Goal: Transaction & Acquisition: Purchase product/service

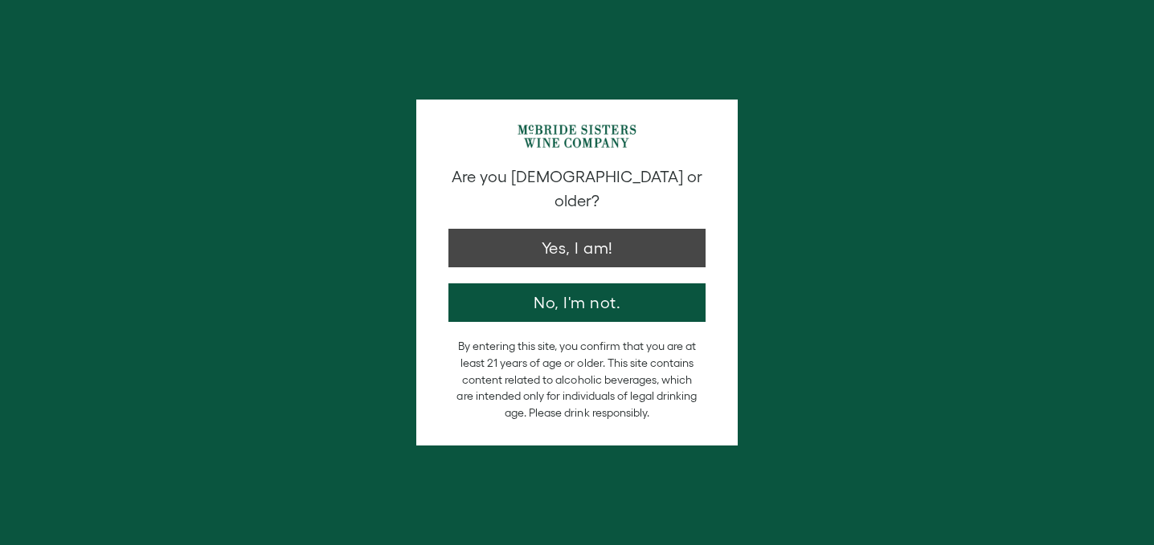
click at [525, 233] on button "Yes, I am!" at bounding box center [576, 248] width 257 height 39
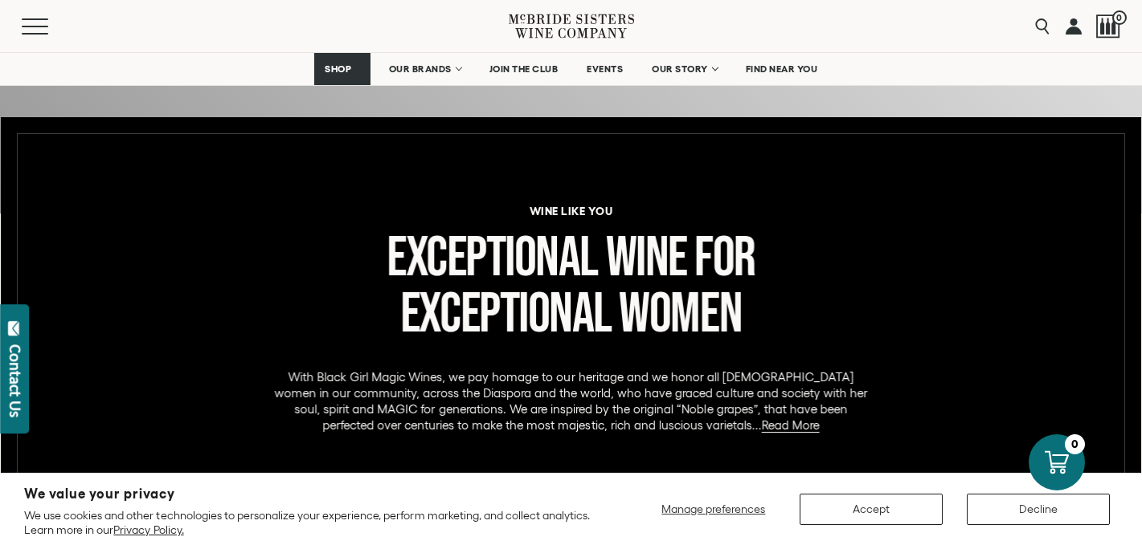
scroll to position [628, 0]
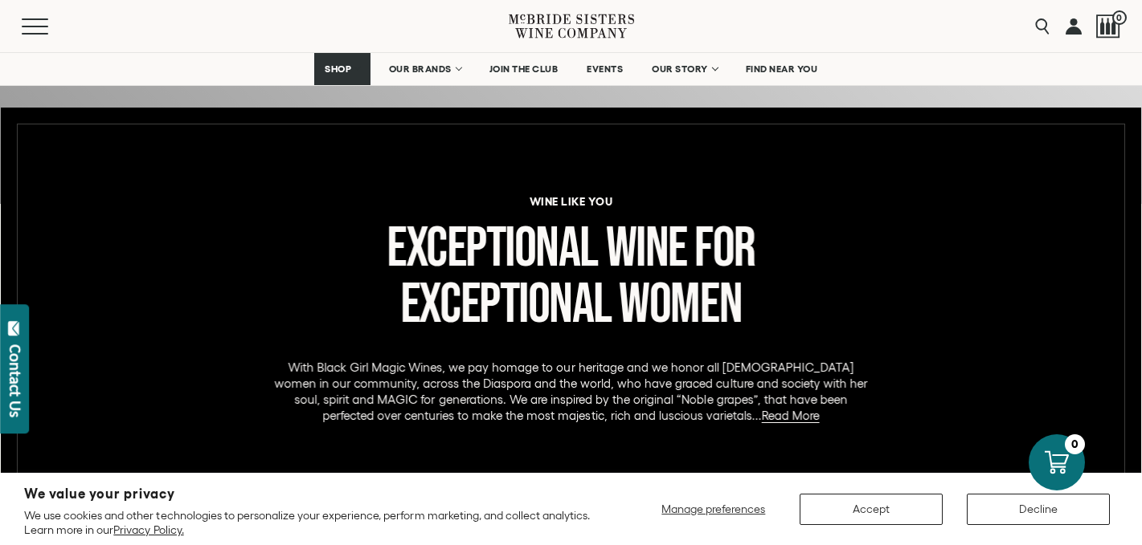
click at [864, 506] on button "Accept" at bounding box center [870, 509] width 143 height 31
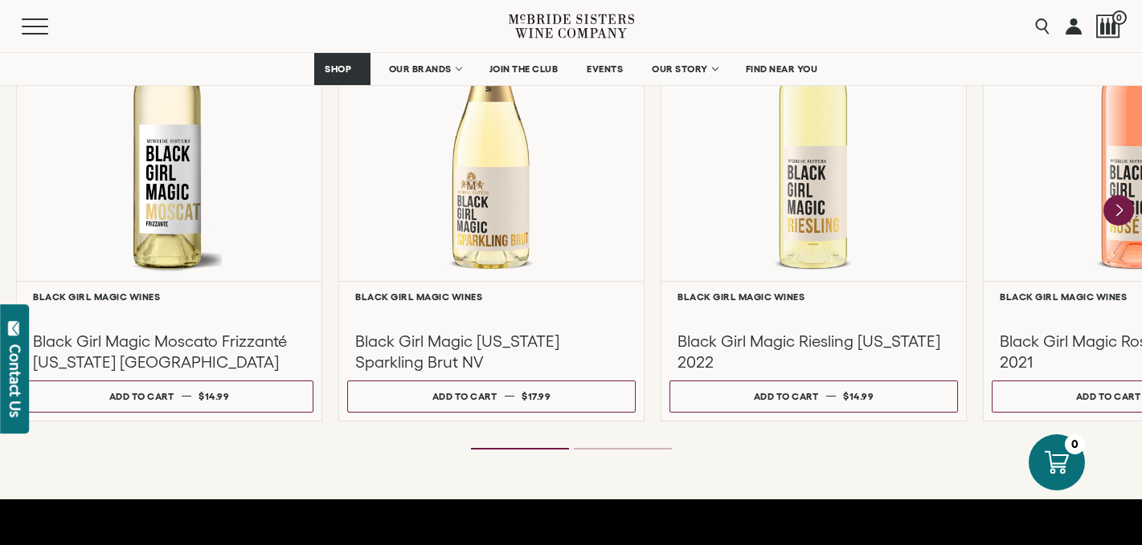
scroll to position [1522, 0]
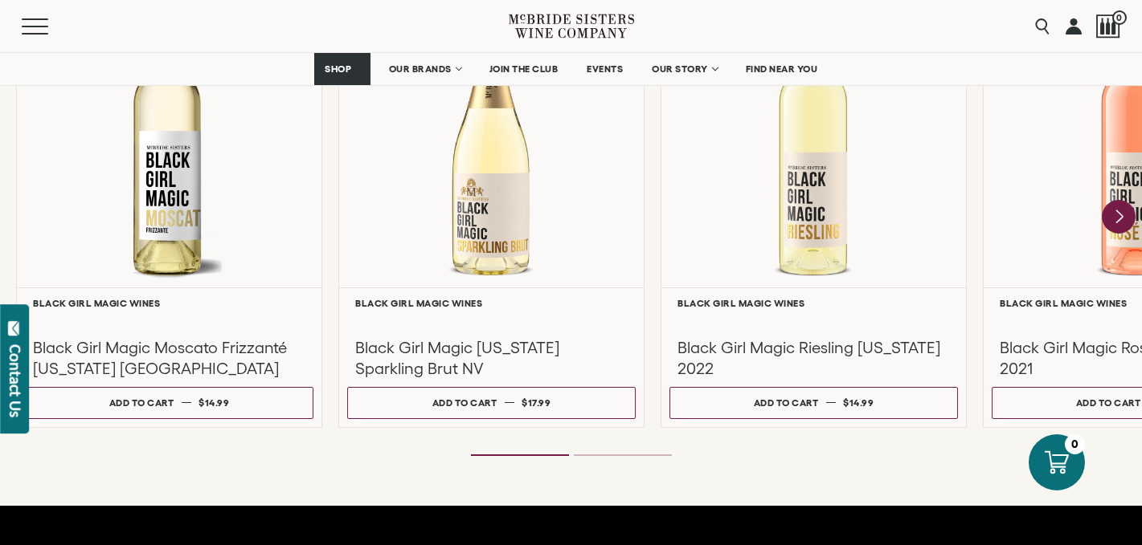
click at [1122, 222] on icon "Next" at bounding box center [1118, 217] width 34 height 34
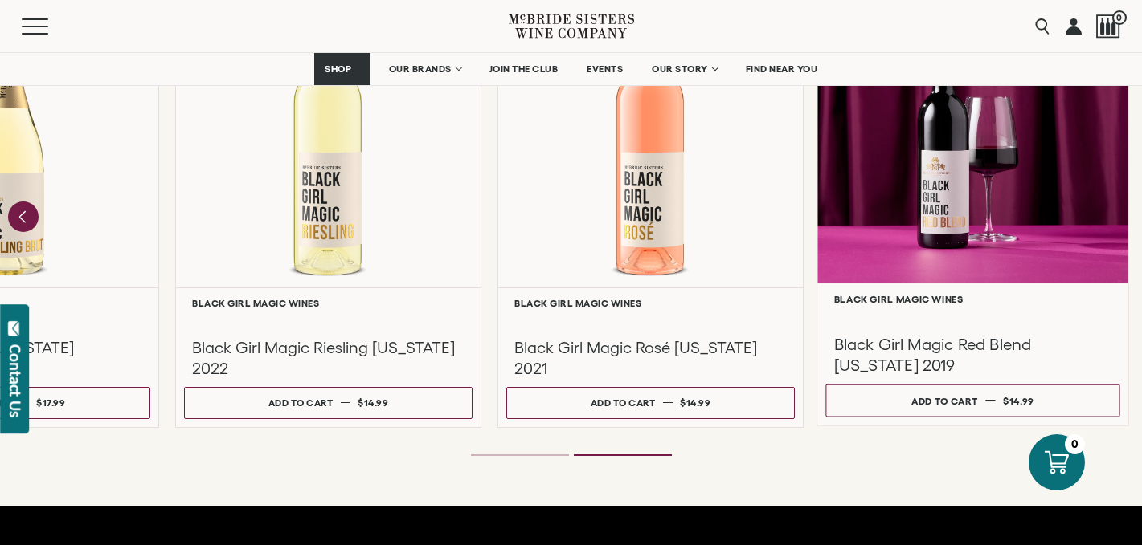
click at [1047, 208] on div at bounding box center [972, 127] width 311 height 309
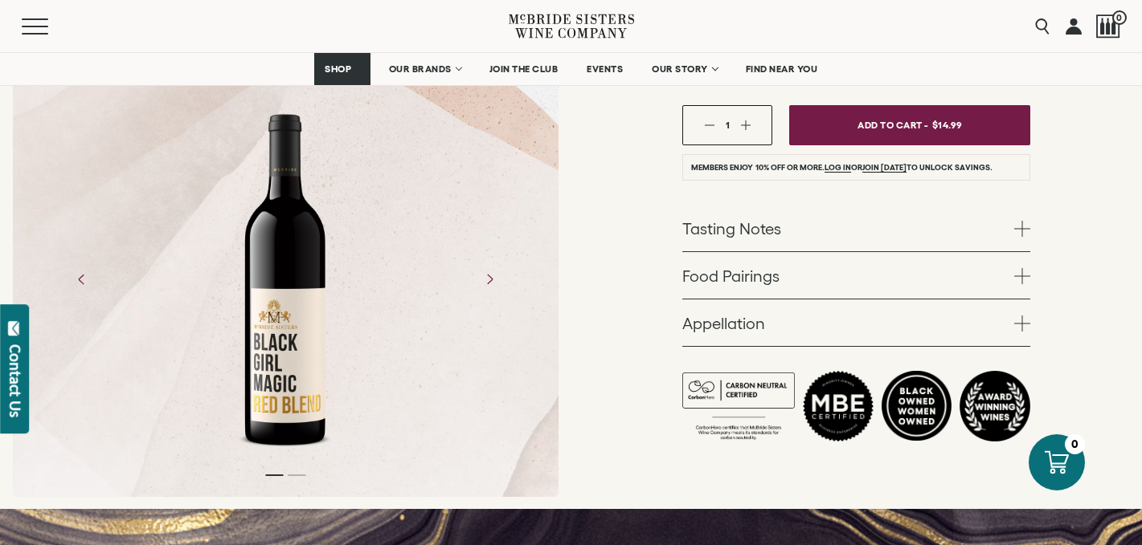
scroll to position [396, 0]
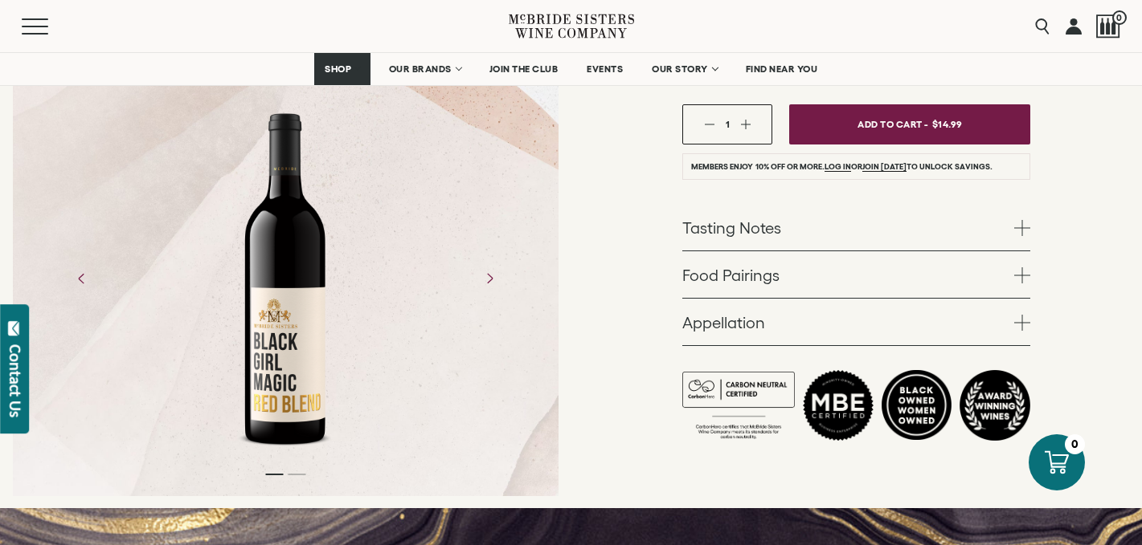
click at [1023, 268] on span at bounding box center [1022, 276] width 16 height 16
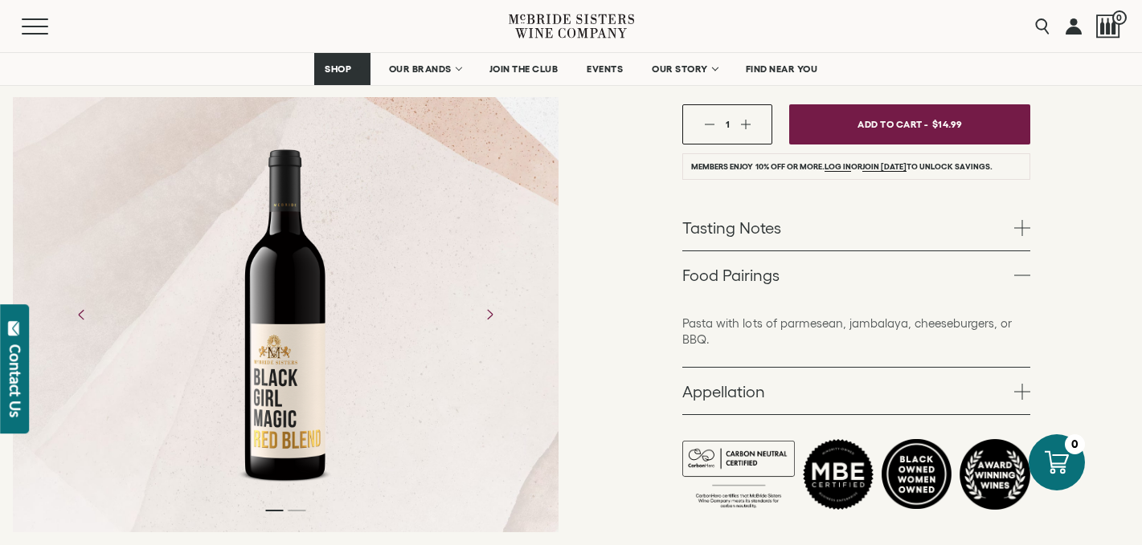
click at [1023, 268] on span at bounding box center [1022, 276] width 16 height 16
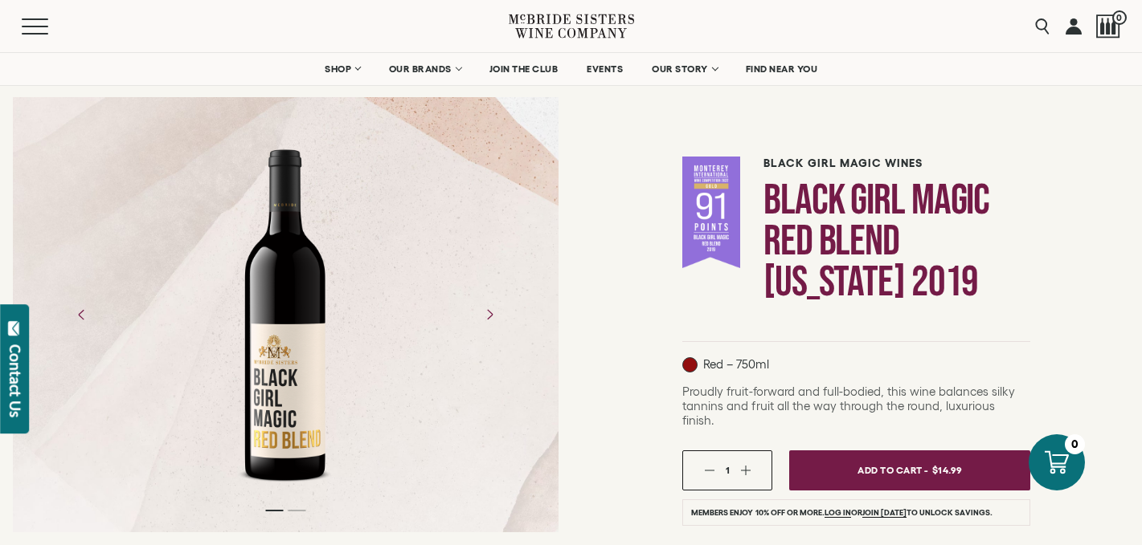
scroll to position [48, 0]
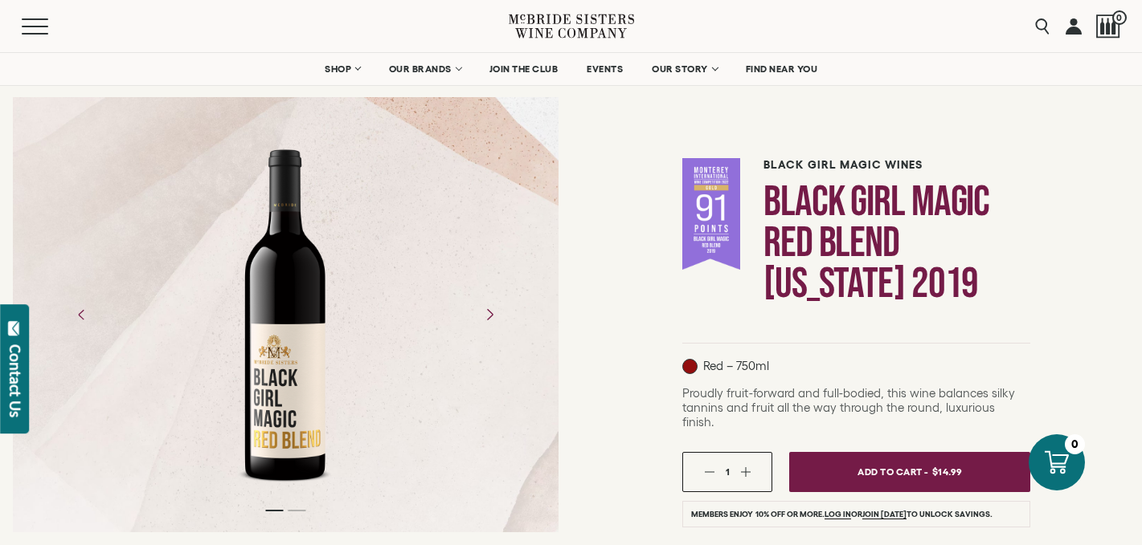
click at [483, 322] on icon "Next" at bounding box center [489, 314] width 28 height 28
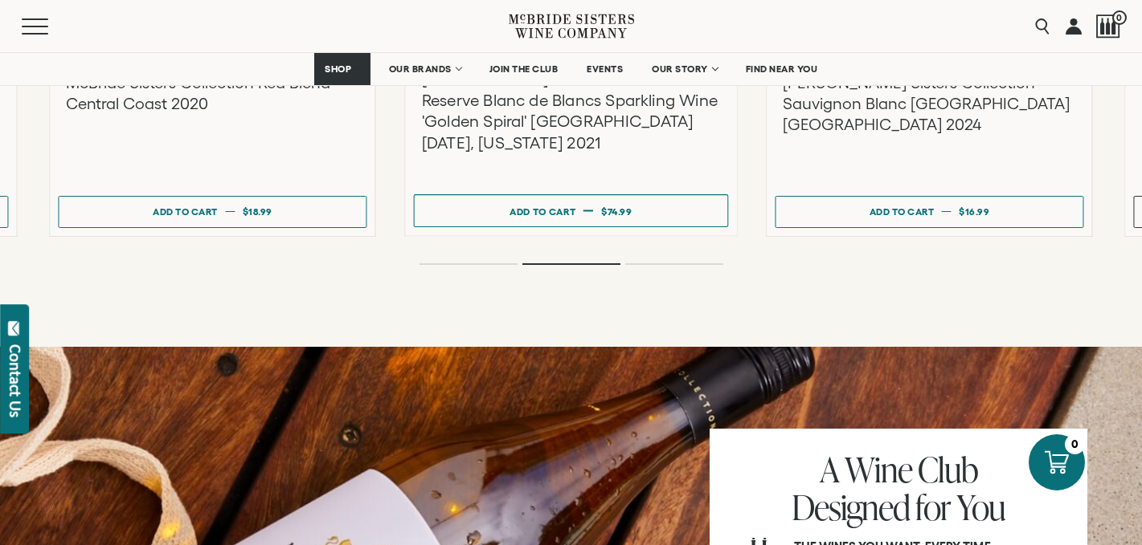
scroll to position [2512, 0]
